Goal: Find contact information: Find contact information

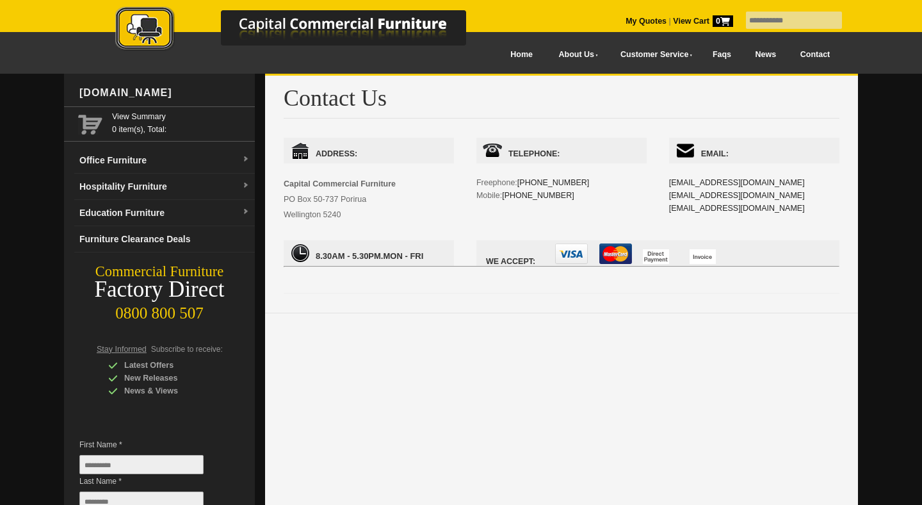
scroll to position [954, 0]
click at [518, 57] on div at bounding box center [304, 28] width 448 height 69
click at [521, 60] on div at bounding box center [304, 28] width 448 height 69
click at [521, 56] on link at bounding box center [304, 31] width 448 height 51
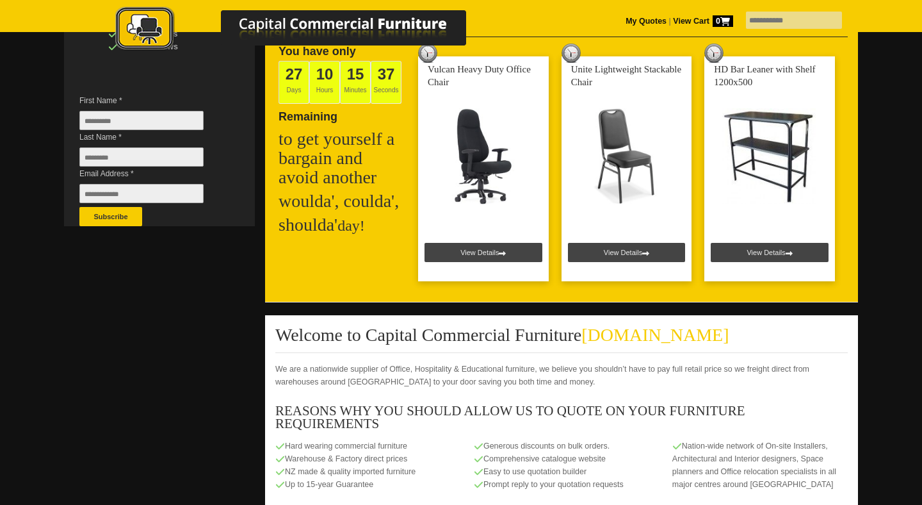
scroll to position [346, 0]
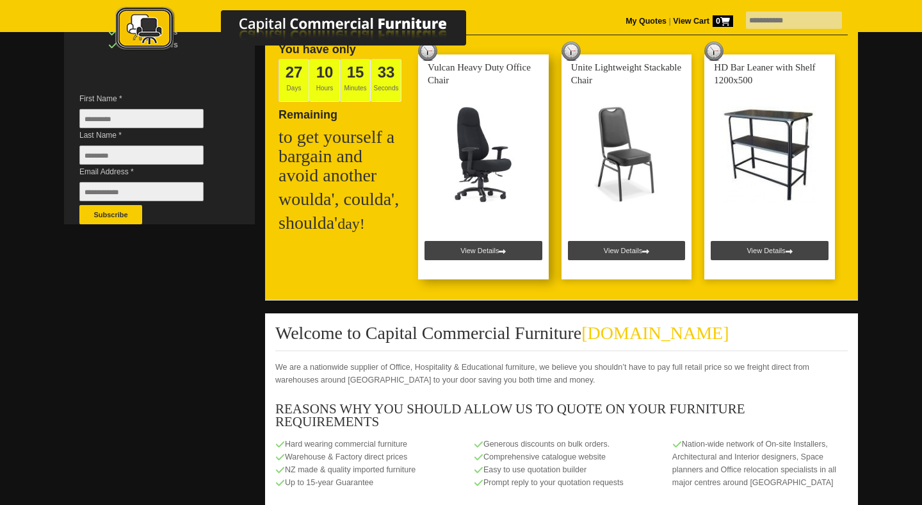
click at [483, 246] on link at bounding box center [483, 166] width 131 height 225
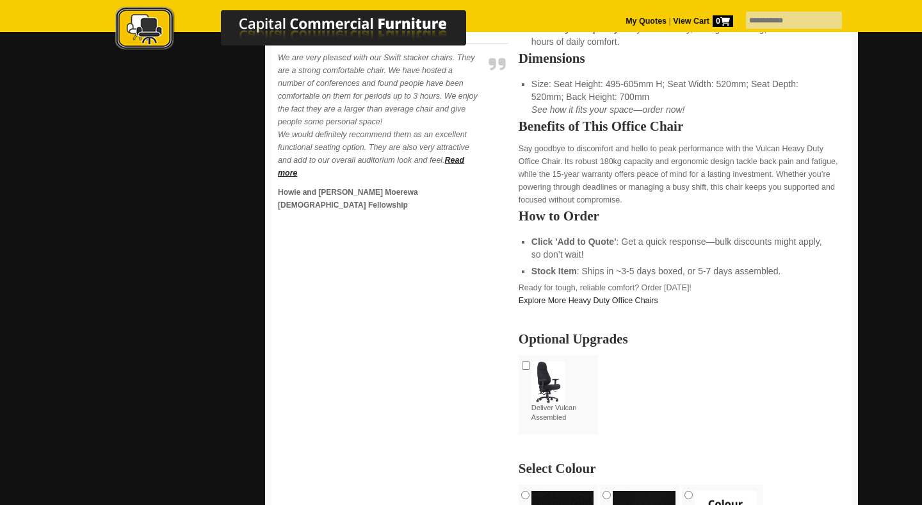
scroll to position [793, 0]
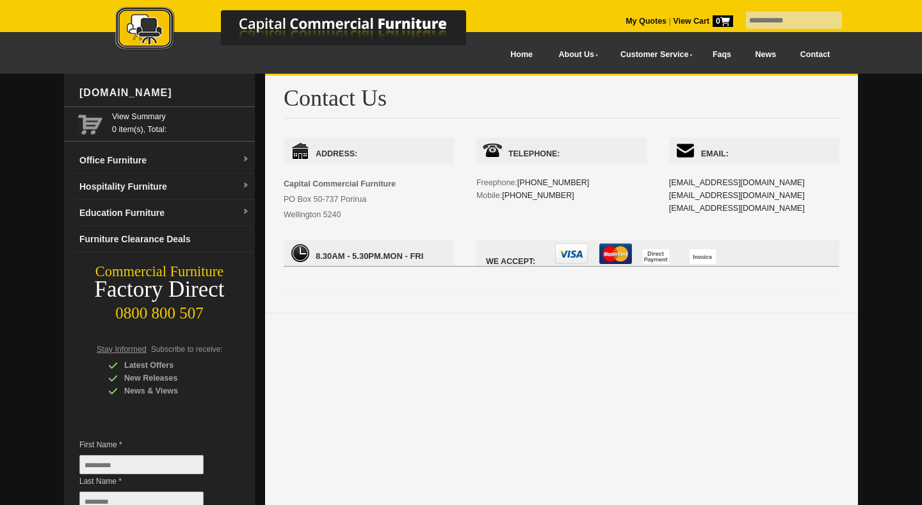
click at [519, 58] on div at bounding box center [304, 28] width 448 height 69
drag, startPoint x: 368, startPoint y: 200, endPoint x: 284, endPoint y: 200, distance: 83.9
click at [284, 200] on div "Address: Capital Commercial Furniture PO Box 50-737 Porirua Wellington 5240" at bounding box center [369, 180] width 170 height 85
copy span "PO Box 50-737 Porirua"
click at [335, 216] on span "Capital Commercial Furniture PO Box 50-737 Porirua Wellington 5240" at bounding box center [340, 199] width 112 height 40
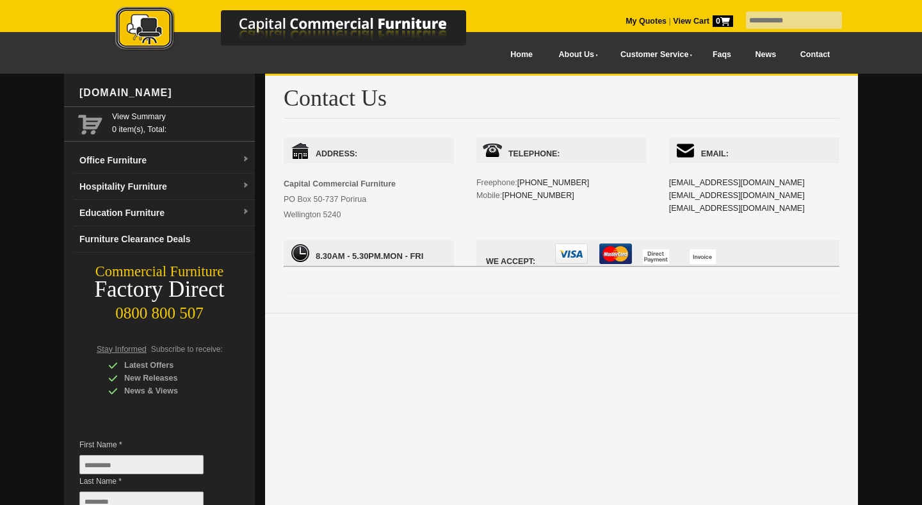
click at [335, 216] on span "Capital Commercial Furniture PO Box 50-737 Porirua Wellington 5240" at bounding box center [340, 199] width 112 height 40
copy span "5240"
drag, startPoint x: 573, startPoint y: 181, endPoint x: 521, endPoint y: 184, distance: 52.6
click at [521, 184] on div "Telephone: Freephone: 0800 800-507 Mobile: 021 345-118" at bounding box center [561, 183] width 170 height 90
copy link "0800 800-507"
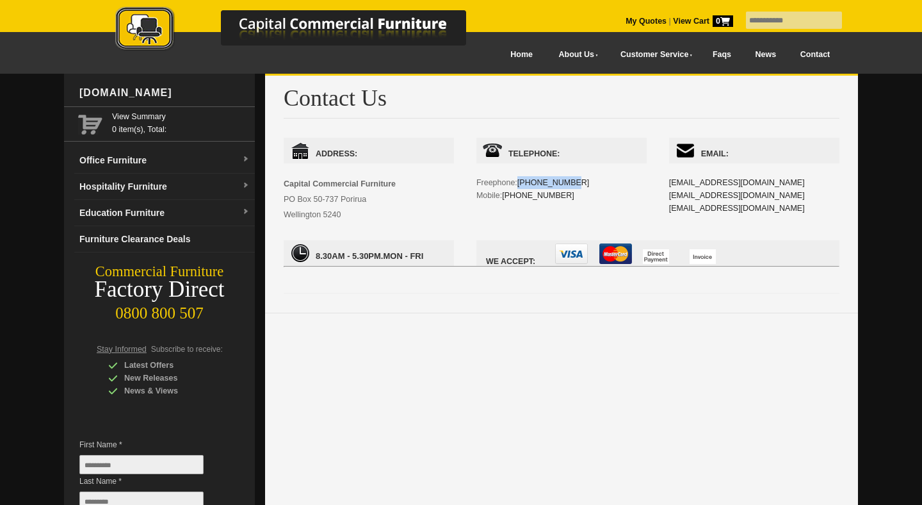
click at [134, 30] on img at bounding box center [304, 29] width 448 height 47
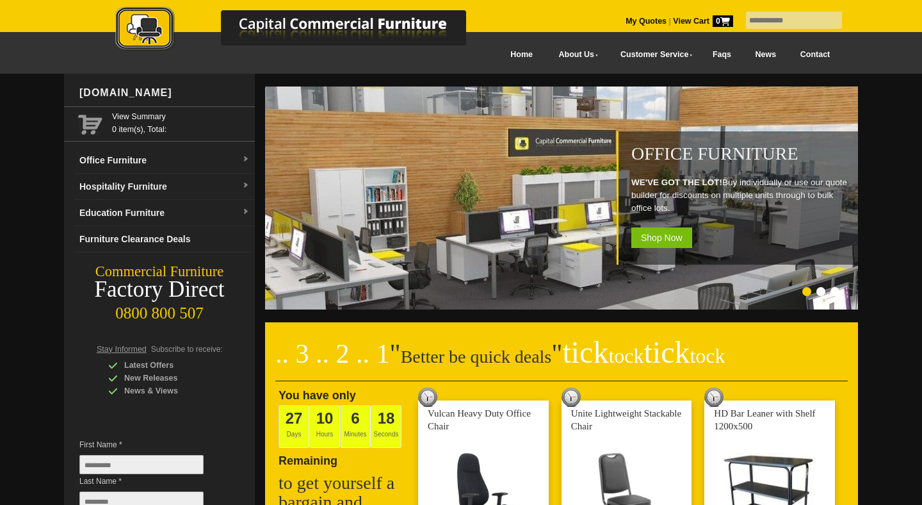
click at [812, 51] on link "Contact" at bounding box center [815, 54] width 54 height 29
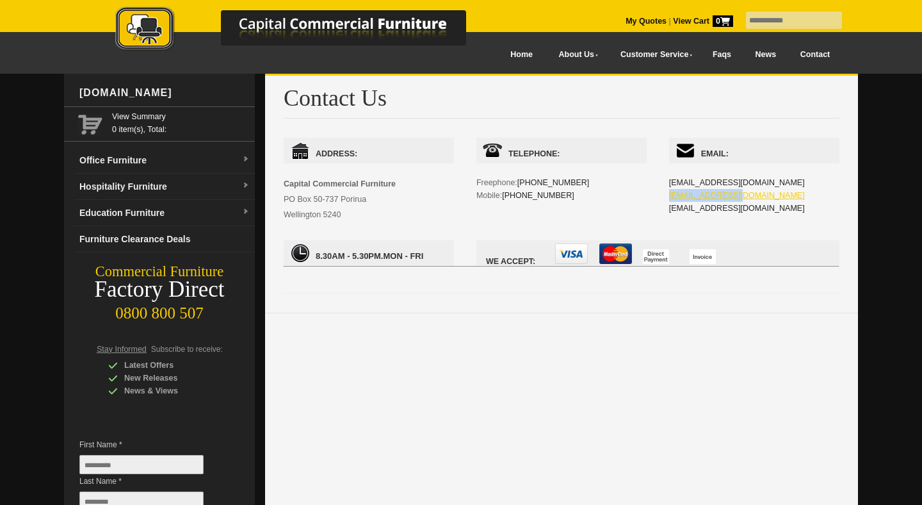
click at [669, 193] on div "Email: admin@ccfnz.co.nz info@ccfnz.co.nz sales@ccfnz.co.nz" at bounding box center [754, 189] width 170 height 102
click at [576, 48] on link "About Us" at bounding box center [575, 54] width 61 height 29
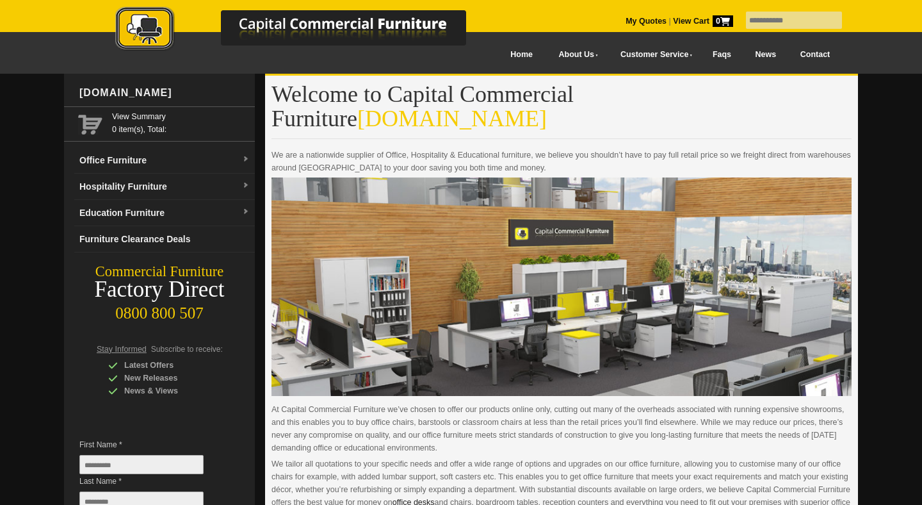
drag, startPoint x: 448, startPoint y: 424, endPoint x: 270, endPoint y: 389, distance: 181.4
click at [270, 389] on section "Welcome to Capital Commercial Furniture [DOMAIN_NAME] We are a nationwide suppl…" at bounding box center [561, 380] width 593 height 608
click at [270, 389] on div at bounding box center [561, 379] width 593 height 607
click at [273, 403] on p "At Capital Commercial Furniture we’ve chosen to offer our products online only,…" at bounding box center [561, 428] width 580 height 51
click at [414, 149] on p "We are a nationwide supplier of Office, Hospitality & Educational furniture, we…" at bounding box center [561, 162] width 580 height 26
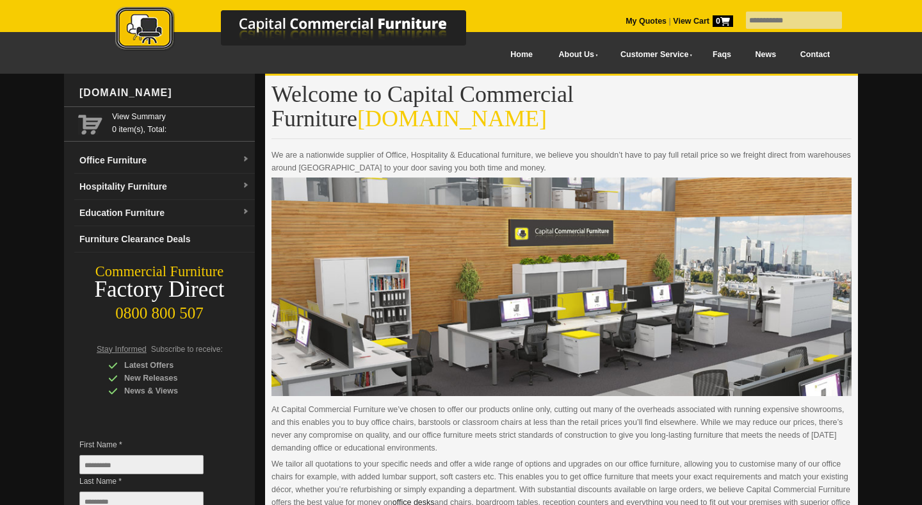
click at [414, 149] on p "We are a nationwide supplier of Office, Hospitality & Educational furniture, we…" at bounding box center [561, 162] width 580 height 26
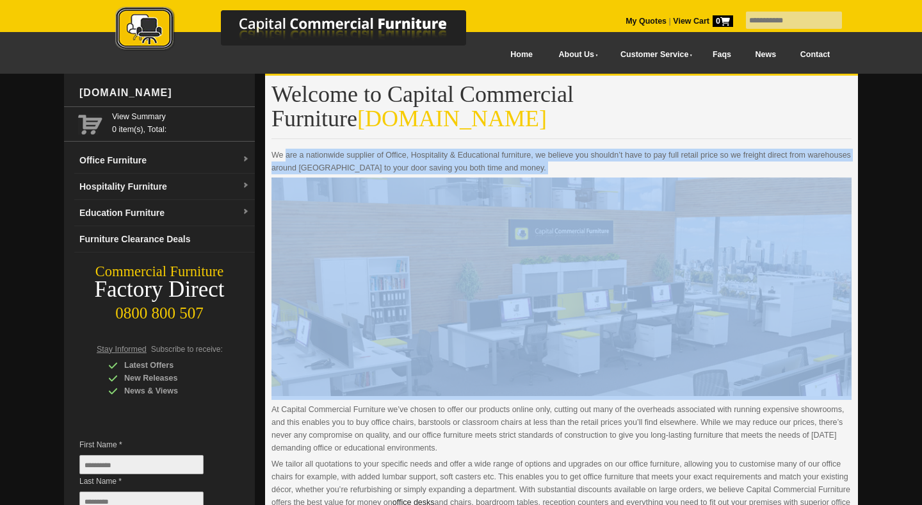
click at [414, 149] on p "We are a nationwide supplier of Office, Hospitality & Educational furniture, we…" at bounding box center [561, 162] width 580 height 26
copy div "We are a nationwide supplier of Office, Hospitality & Educational furniture, we…"
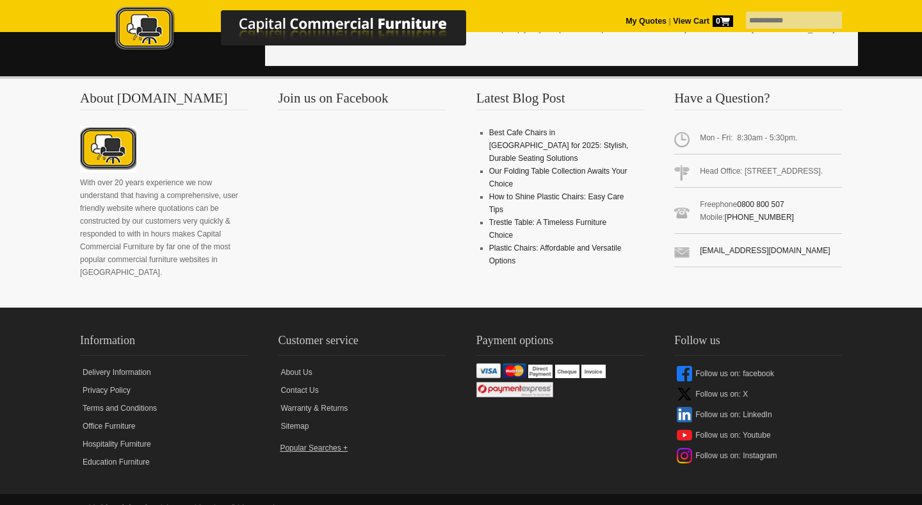
scroll to position [617, 0]
click at [725, 445] on link "Follow us on: Instagram" at bounding box center [758, 455] width 168 height 20
